Goal: Information Seeking & Learning: Understand process/instructions

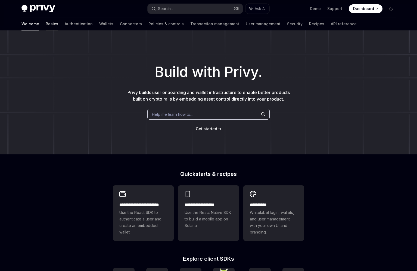
click at [46, 26] on link "Basics" at bounding box center [52, 23] width 12 height 13
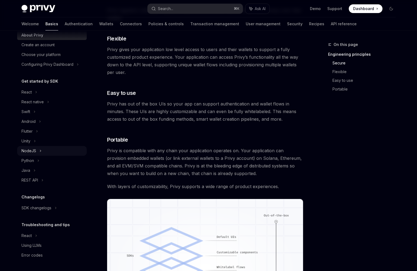
scroll to position [296, 0]
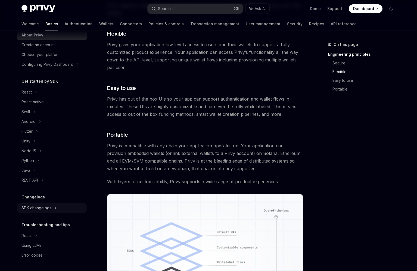
click at [46, 209] on div "SDK changelogs" at bounding box center [36, 208] width 30 height 7
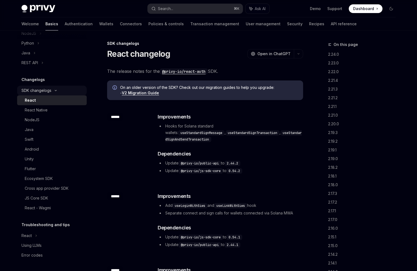
scroll to position [2, 0]
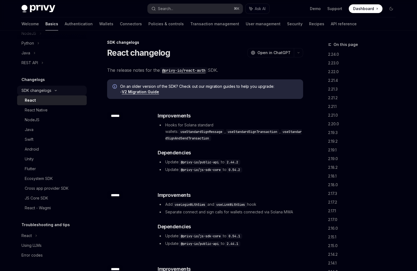
click at [49, 88] on div "SDK changelogs" at bounding box center [36, 90] width 30 height 7
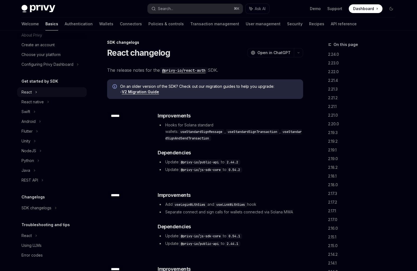
scroll to position [0, 0]
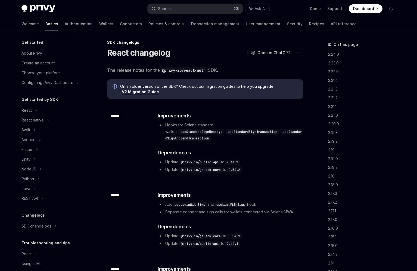
click at [87, 27] on div "Welcome Basics Authentication Wallets Connectors Policies & controls Transactio…" at bounding box center [188, 23] width 335 height 13
click at [99, 25] on link "Wallets" at bounding box center [106, 23] width 14 height 13
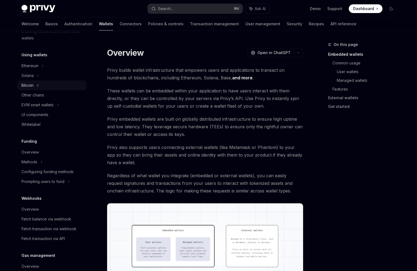
scroll to position [98, 0]
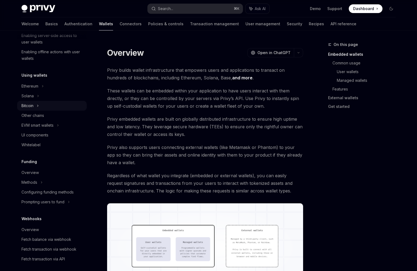
click at [53, 103] on div "Bitcoin" at bounding box center [52, 106] width 70 height 10
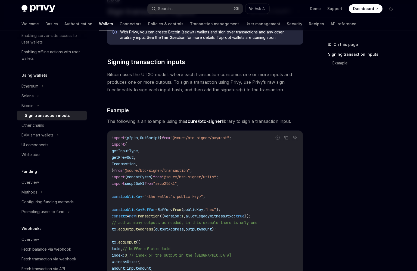
scroll to position [65, 0]
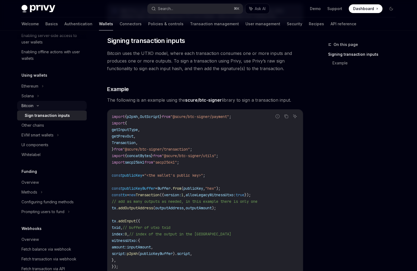
click at [46, 103] on div "Bitcoin" at bounding box center [52, 106] width 70 height 10
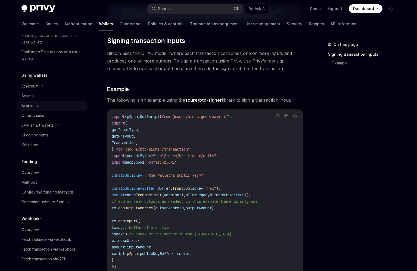
click at [46, 103] on div "Bitcoin" at bounding box center [52, 106] width 70 height 10
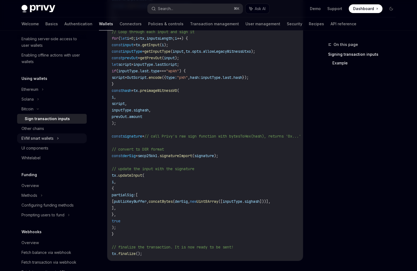
scroll to position [93, 0]
click at [61, 137] on div "EVM smart wallets" at bounding box center [52, 139] width 70 height 10
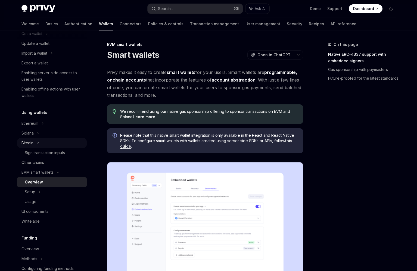
scroll to position [60, 0]
click at [61, 121] on div "Ethereum" at bounding box center [52, 124] width 70 height 10
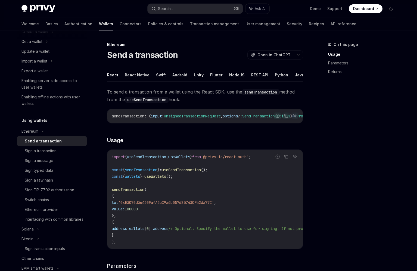
scroll to position [53, 0]
click at [42, 128] on div "Ethereum" at bounding box center [52, 131] width 70 height 10
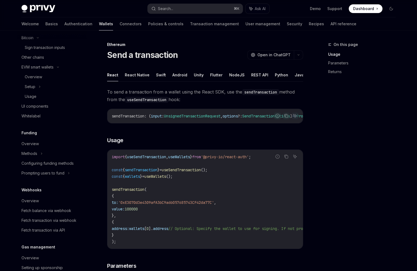
scroll to position [79, 0]
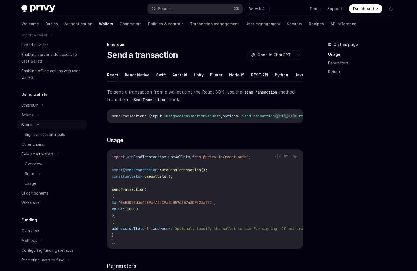
click at [39, 126] on div "Bitcoin" at bounding box center [52, 125] width 70 height 10
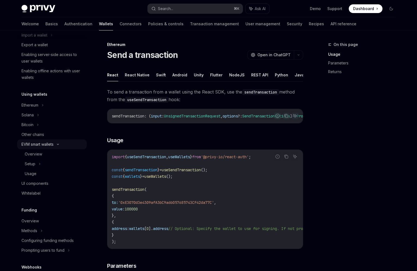
click at [57, 143] on icon at bounding box center [58, 144] width 7 height 2
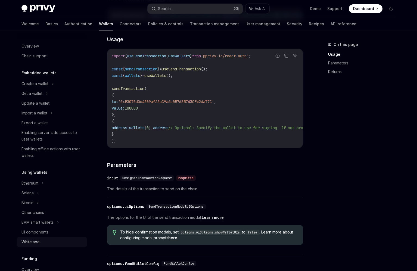
scroll to position [0, 0]
click at [45, 184] on div "Ethereum" at bounding box center [52, 184] width 70 height 10
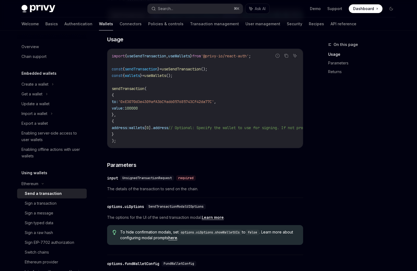
click at [42, 192] on div "Send a transaction" at bounding box center [43, 193] width 37 height 7
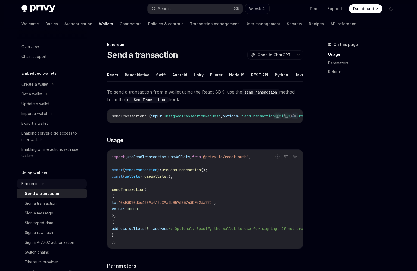
click at [45, 183] on icon at bounding box center [42, 184] width 7 height 2
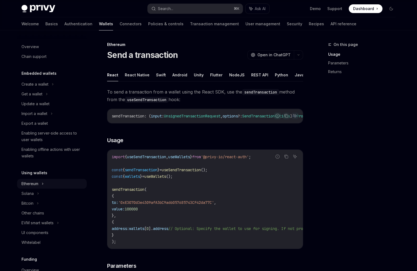
click at [40, 183] on div "Ethereum" at bounding box center [52, 184] width 70 height 10
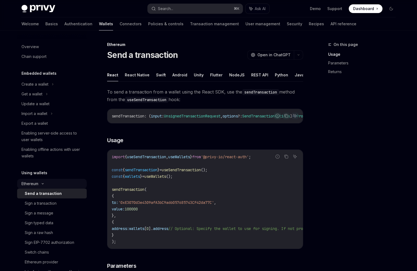
click at [40, 183] on icon at bounding box center [42, 184] width 7 height 2
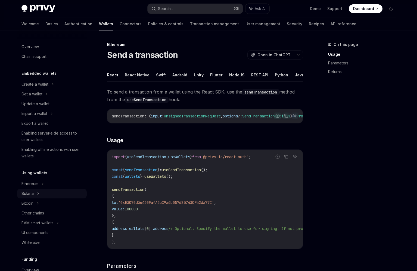
click at [37, 192] on icon at bounding box center [38, 193] width 2 height 7
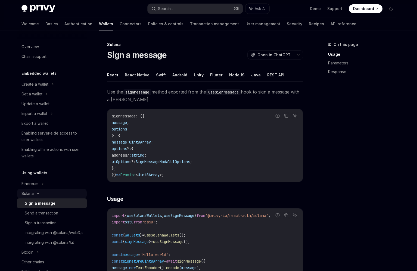
click at [37, 192] on icon at bounding box center [38, 193] width 7 height 2
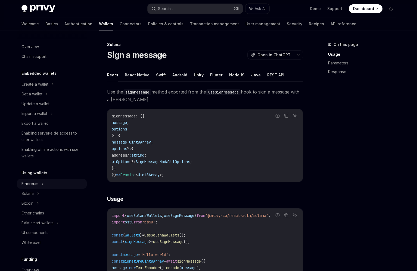
click at [40, 183] on div "Ethereum" at bounding box center [52, 184] width 70 height 10
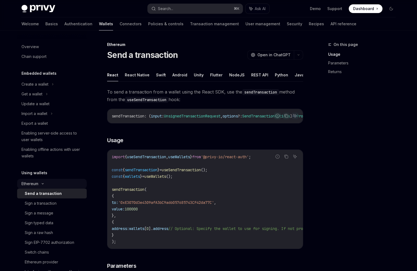
click at [40, 183] on icon at bounding box center [42, 184] width 7 height 2
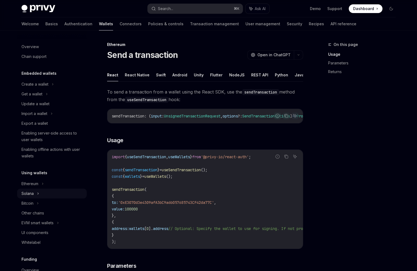
click at [36, 194] on div "Solana" at bounding box center [52, 194] width 70 height 10
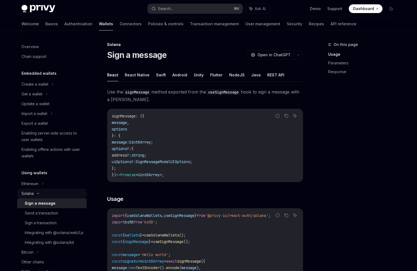
click at [36, 194] on icon at bounding box center [38, 193] width 7 height 2
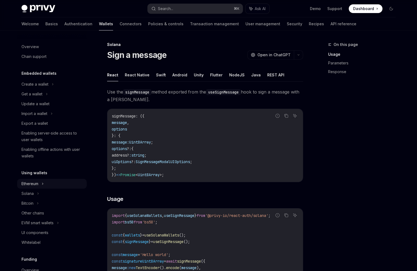
click at [39, 183] on div "Ethereum" at bounding box center [52, 184] width 70 height 10
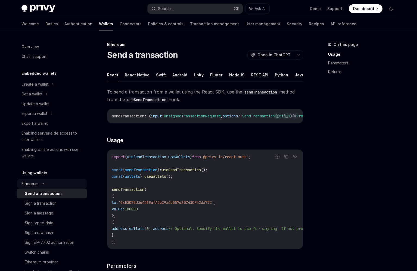
click at [39, 183] on div "Ethereum" at bounding box center [52, 184] width 70 height 10
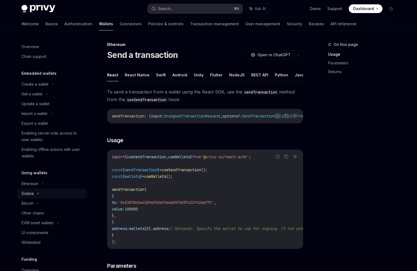
click at [37, 194] on icon at bounding box center [38, 193] width 2 height 7
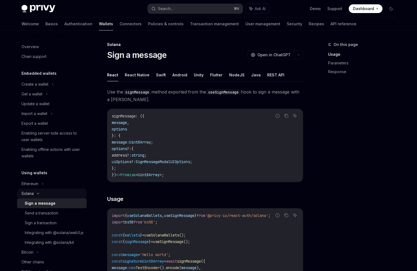
click at [38, 191] on div "Solana" at bounding box center [52, 194] width 70 height 10
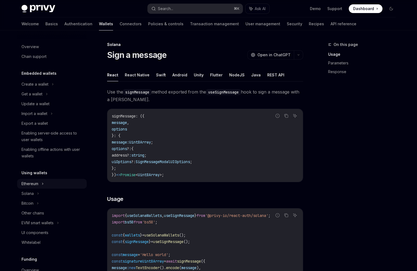
click at [40, 184] on div "Ethereum" at bounding box center [52, 184] width 70 height 10
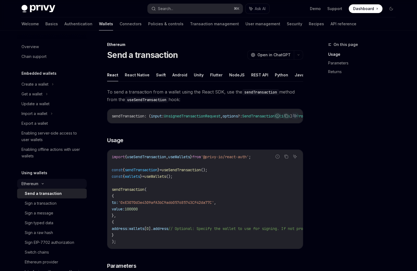
click at [40, 184] on icon at bounding box center [42, 184] width 7 height 2
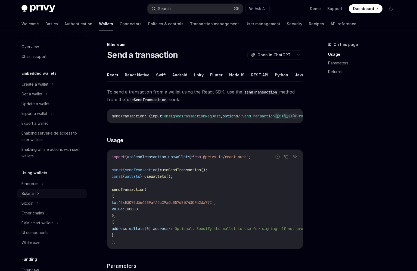
click at [37, 194] on icon at bounding box center [38, 193] width 2 height 7
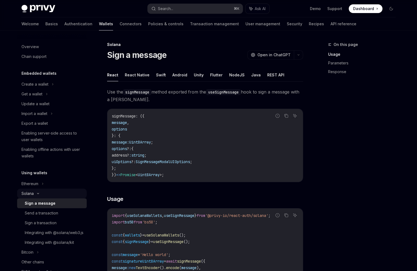
click at [37, 194] on icon at bounding box center [38, 193] width 7 height 2
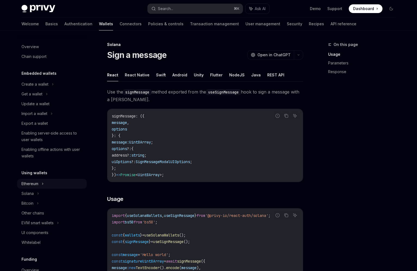
click at [42, 180] on icon at bounding box center [43, 183] width 2 height 7
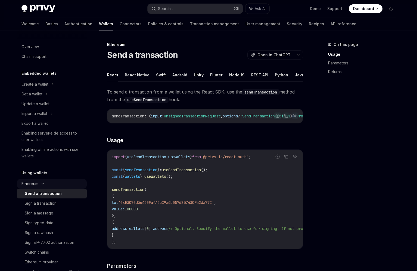
click at [42, 180] on div "Ethereum" at bounding box center [52, 184] width 70 height 10
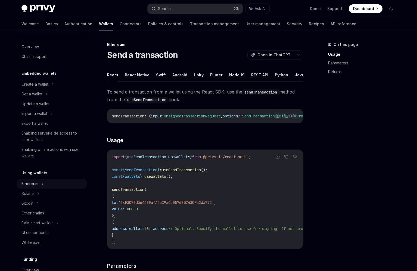
click at [42, 180] on icon at bounding box center [43, 183] width 2 height 7
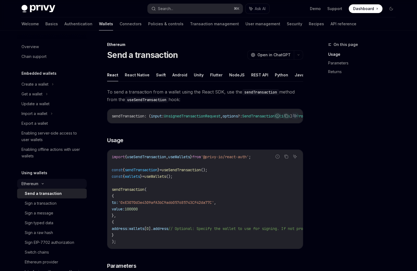
click at [42, 180] on div "Ethereum" at bounding box center [52, 184] width 70 height 10
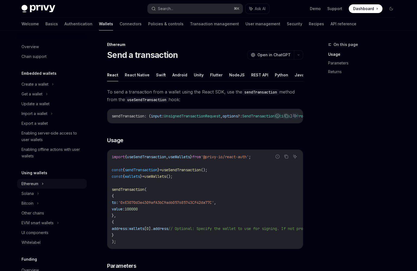
click at [42, 180] on icon at bounding box center [43, 183] width 2 height 7
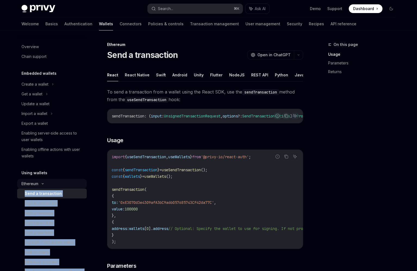
click at [42, 180] on div "Ethereum" at bounding box center [52, 184] width 70 height 10
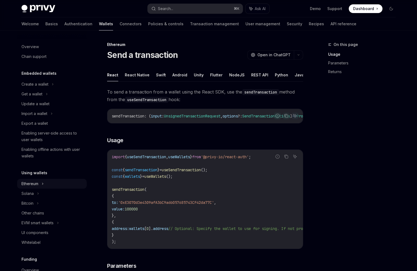
click at [42, 180] on icon at bounding box center [43, 183] width 2 height 7
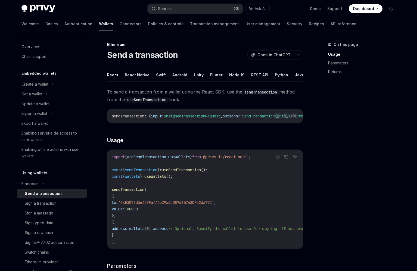
click at [40, 189] on link "Send a transaction" at bounding box center [52, 194] width 70 height 10
click at [41, 185] on div "Ethereum" at bounding box center [52, 184] width 70 height 10
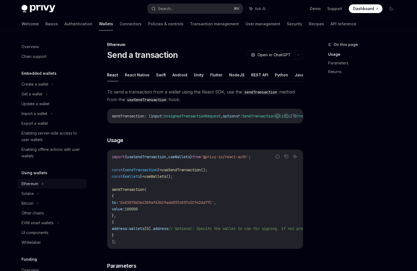
click at [41, 185] on div "Ethereum" at bounding box center [52, 184] width 70 height 10
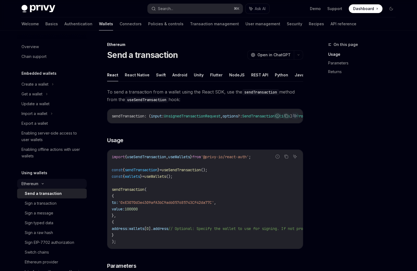
click at [26, 184] on div "Ethereum" at bounding box center [29, 183] width 17 height 7
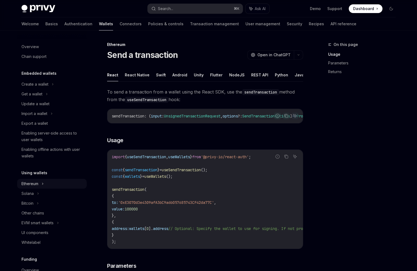
click at [24, 187] on div "Ethereum" at bounding box center [52, 184] width 70 height 10
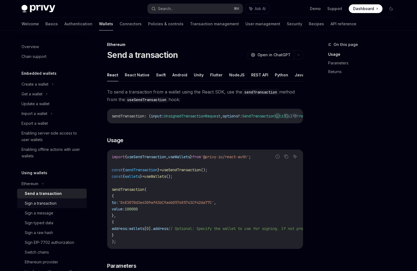
click at [31, 200] on div "Sign a transaction" at bounding box center [41, 203] width 32 height 7
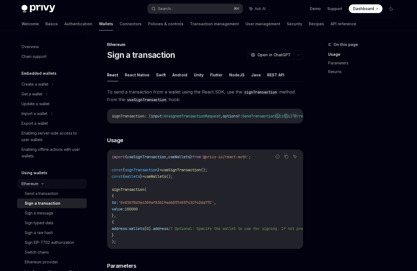
click at [32, 184] on div "Ethereum" at bounding box center [29, 183] width 17 height 7
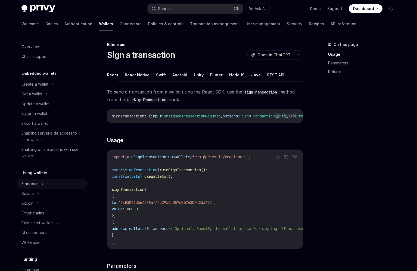
click at [32, 184] on div "Ethereum" at bounding box center [29, 183] width 17 height 7
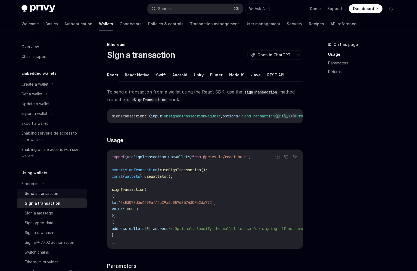
click at [31, 194] on div "Send a transaction" at bounding box center [41, 193] width 33 height 7
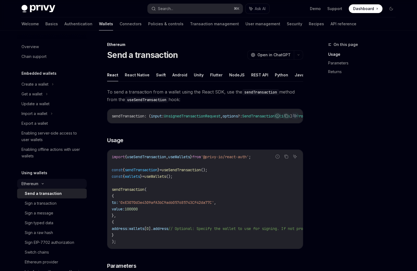
click at [33, 184] on div "Ethereum" at bounding box center [29, 183] width 17 height 7
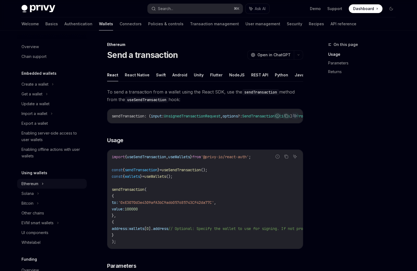
click at [50, 182] on div "Ethereum" at bounding box center [52, 184] width 70 height 10
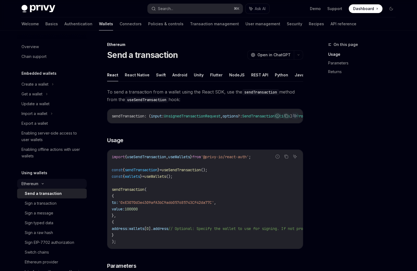
click at [50, 182] on div "Ethereum" at bounding box center [52, 184] width 70 height 10
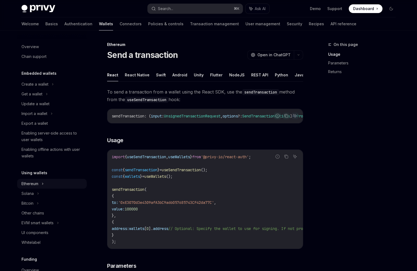
click at [50, 182] on div "Ethereum" at bounding box center [52, 184] width 70 height 10
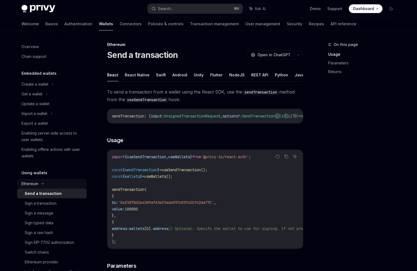
click at [50, 182] on div "Ethereum" at bounding box center [52, 184] width 70 height 10
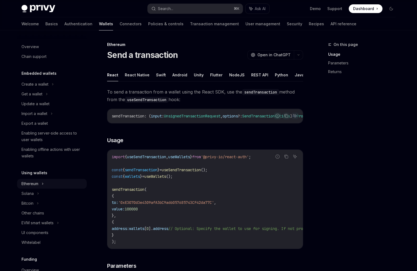
click at [50, 182] on div "Ethereum" at bounding box center [52, 184] width 70 height 10
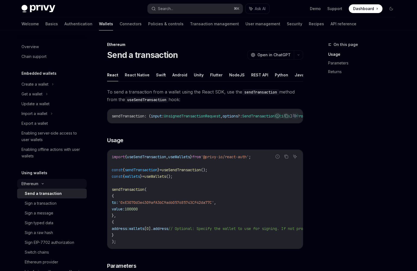
click at [50, 182] on div "Ethereum" at bounding box center [52, 184] width 70 height 10
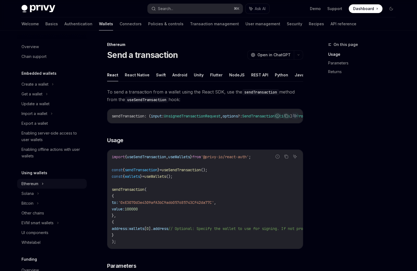
click at [50, 182] on div "Ethereum" at bounding box center [52, 184] width 70 height 10
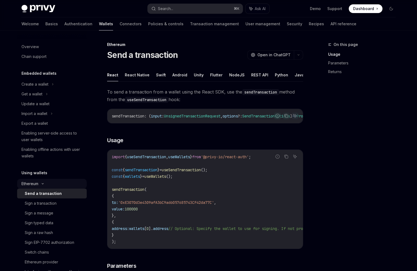
click at [44, 182] on div "Ethereum" at bounding box center [52, 184] width 70 height 10
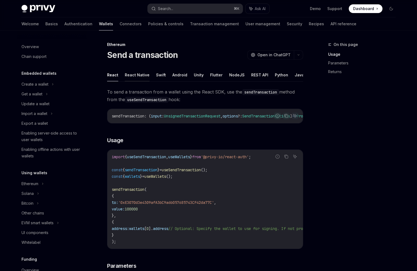
click at [132, 73] on button "React Native" at bounding box center [137, 74] width 25 height 13
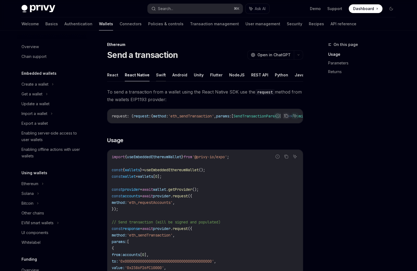
click at [157, 73] on button "Swift" at bounding box center [161, 74] width 10 height 13
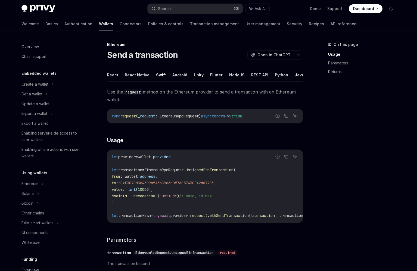
click at [131, 81] on button "React Native" at bounding box center [137, 74] width 25 height 13
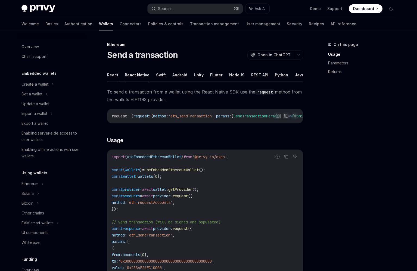
click at [109, 75] on button "React" at bounding box center [112, 74] width 11 height 13
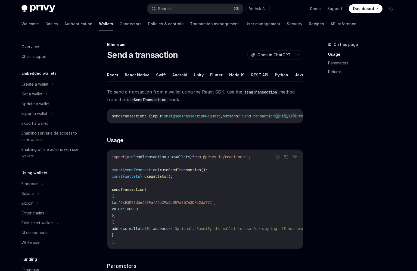
click at [144, 75] on button "React Native" at bounding box center [137, 74] width 25 height 13
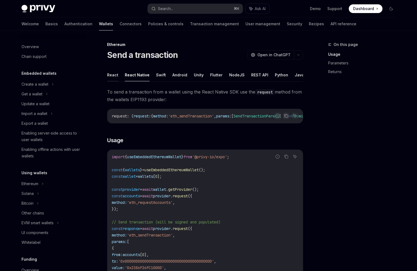
click at [107, 75] on button "React" at bounding box center [112, 74] width 11 height 13
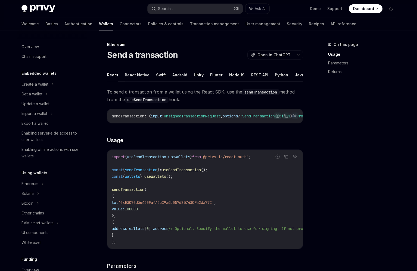
click at [135, 79] on button "React Native" at bounding box center [137, 74] width 25 height 13
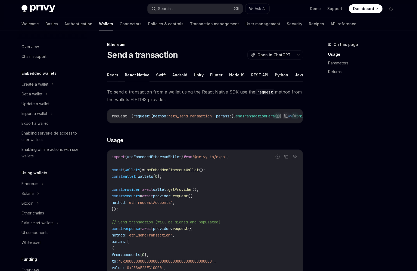
click at [112, 73] on button "React" at bounding box center [112, 74] width 11 height 13
type textarea "*"
